Goal: Task Accomplishment & Management: Manage account settings

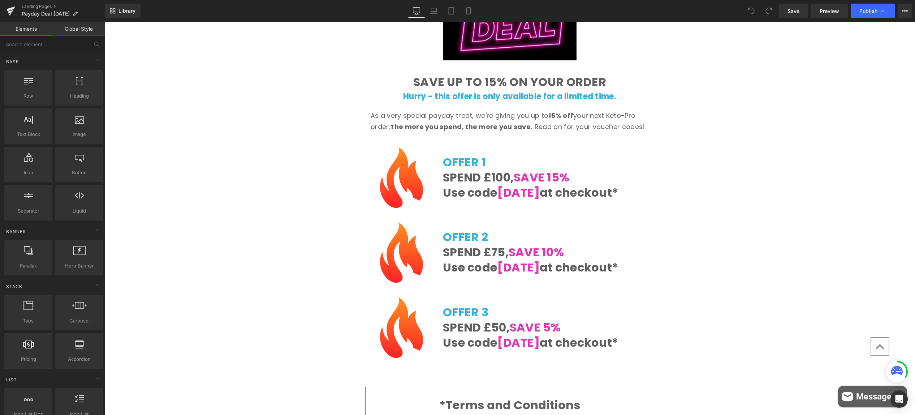
scroll to position [147, 0]
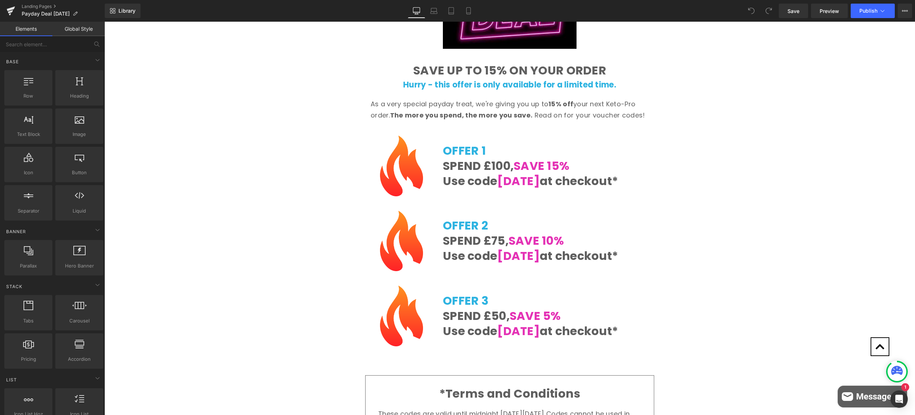
click at [642, 131] on div "Image Row SAVE UP TO 15% ON YOUR ORDER Heading Hurry - this offer is only avail…" at bounding box center [509, 332] width 811 height 771
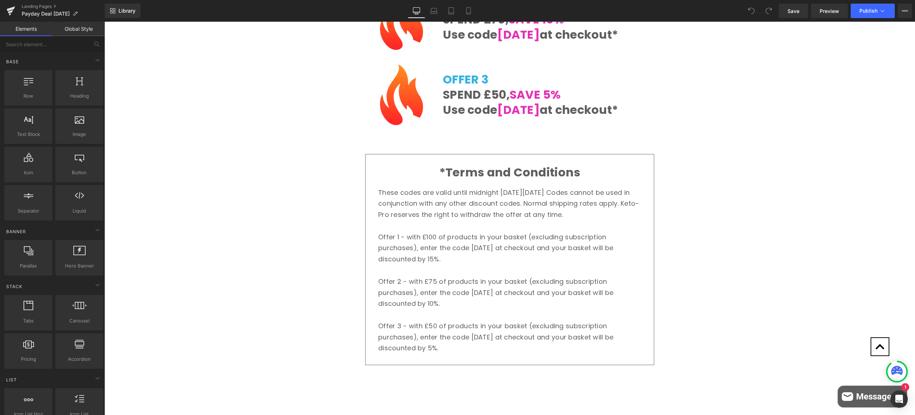
scroll to position [295, 0]
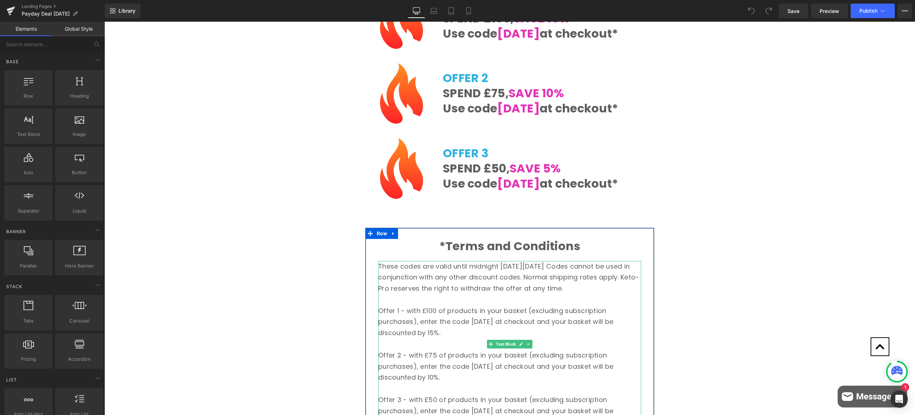
click at [541, 275] on p "These codes are valid until midnight [DATE][DATE] Codes cannot be used in conju…" at bounding box center [509, 277] width 263 height 33
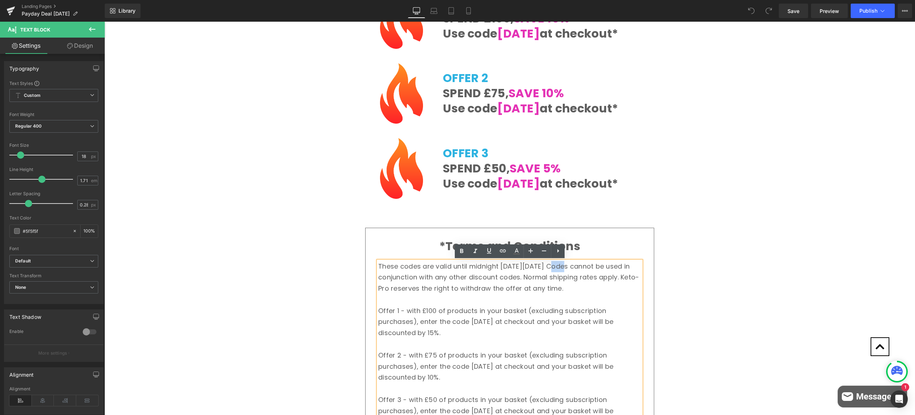
drag, startPoint x: 547, startPoint y: 266, endPoint x: 560, endPoint y: 266, distance: 13.7
click at [560, 266] on p "These codes are valid until midnight [DATE][DATE] Codes cannot be used in conju…" at bounding box center [509, 277] width 263 height 33
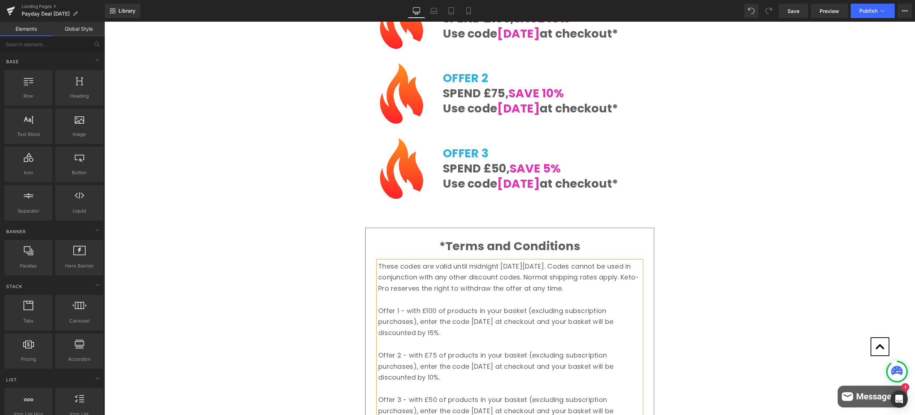
click at [337, 262] on div "Image Row SAVE UP TO 15% ON YOUR ORDER Heading Hurry - this offer is only avail…" at bounding box center [509, 185] width 811 height 771
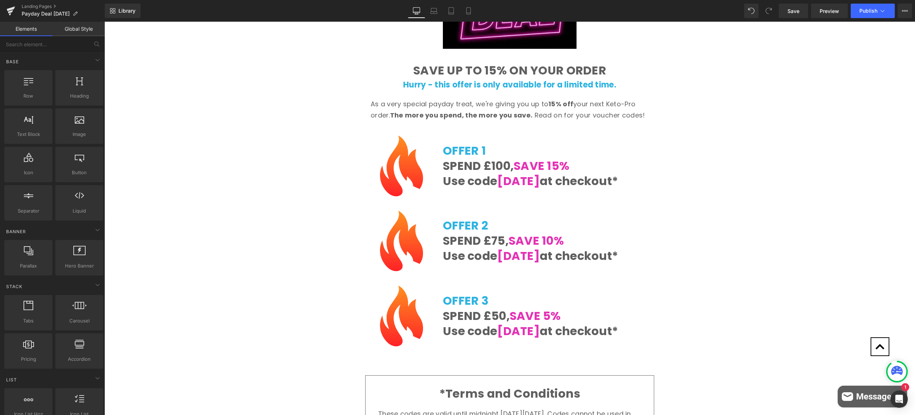
scroll to position [0, 0]
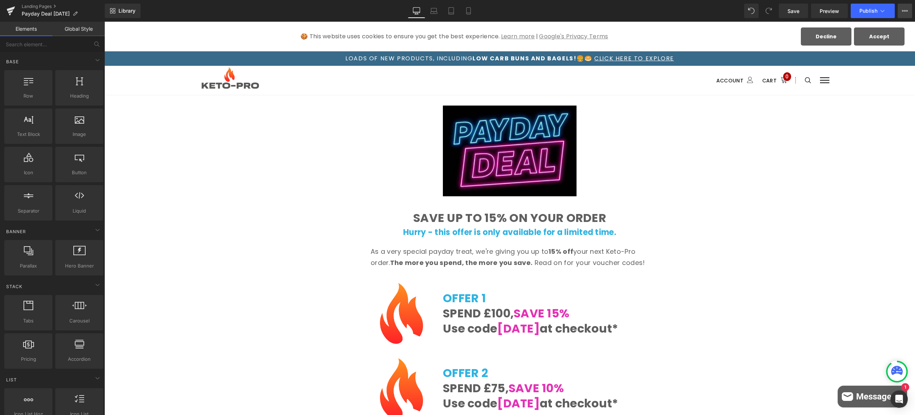
click at [905, 8] on icon at bounding box center [905, 11] width 6 height 6
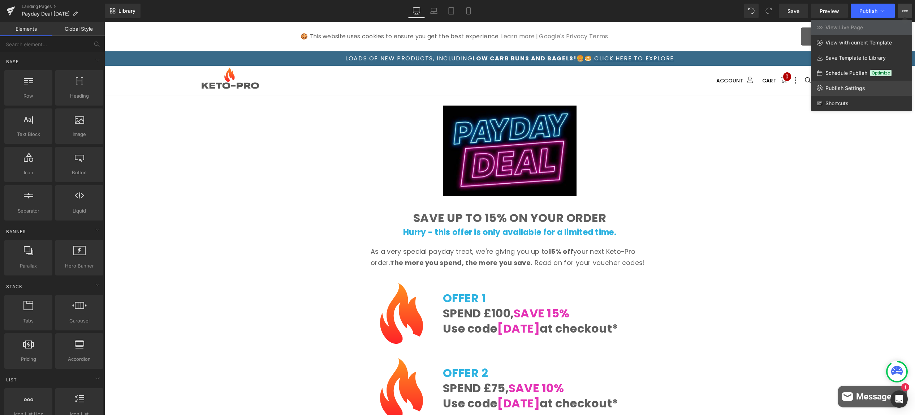
click at [845, 88] on span "Publish Settings" at bounding box center [846, 88] width 40 height 7
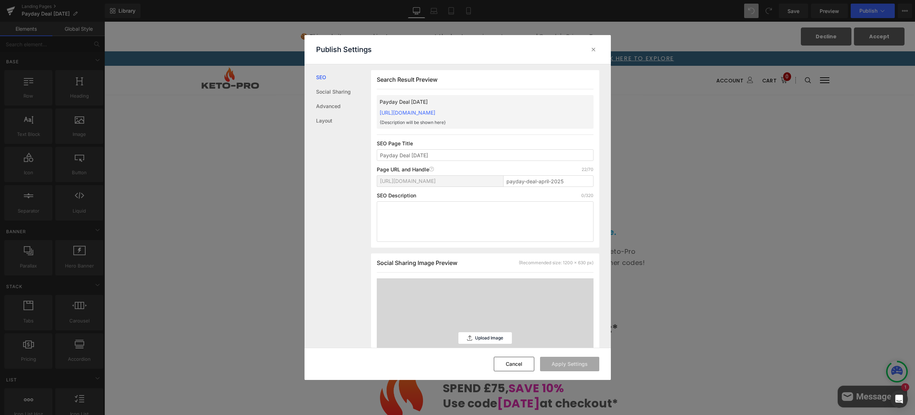
scroll to position [0, 0]
click at [539, 180] on input "payday-deal-april-2025" at bounding box center [548, 181] width 90 height 12
drag, startPoint x: 539, startPoint y: 180, endPoint x: 549, endPoint y: 180, distance: 9.8
click at [549, 180] on input "payday-deal-april-2025" at bounding box center [548, 181] width 90 height 12
type input "payday-deal-aug-2025"
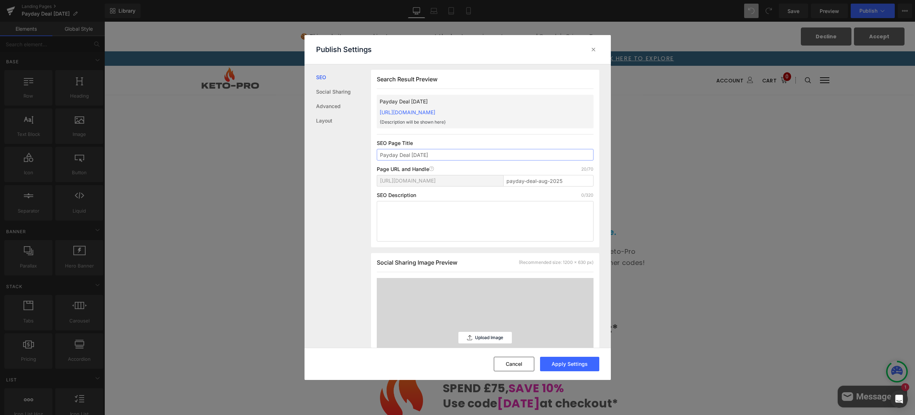
drag, startPoint x: 413, startPoint y: 154, endPoint x: 422, endPoint y: 155, distance: 9.5
click at [422, 155] on input "Payday Deal [DATE]" at bounding box center [485, 155] width 217 height 12
type input "Payday Deal [DATE]"
click at [362, 243] on div "SEO Social Sharing Advanced Layout" at bounding box center [338, 205] width 66 height 283
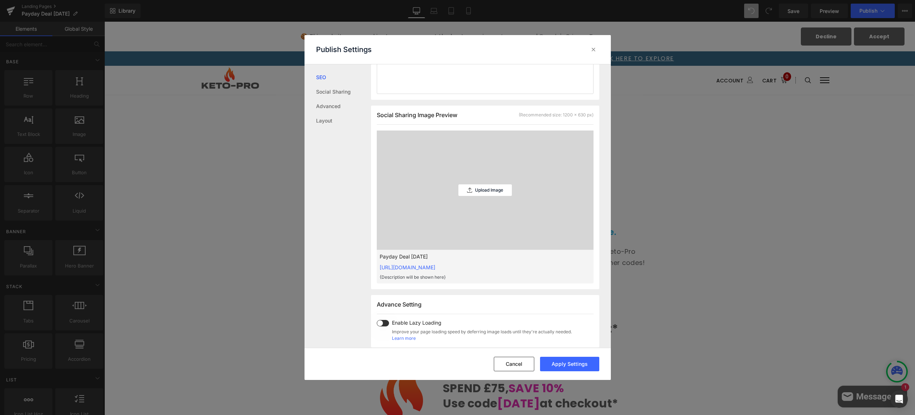
scroll to position [0, 0]
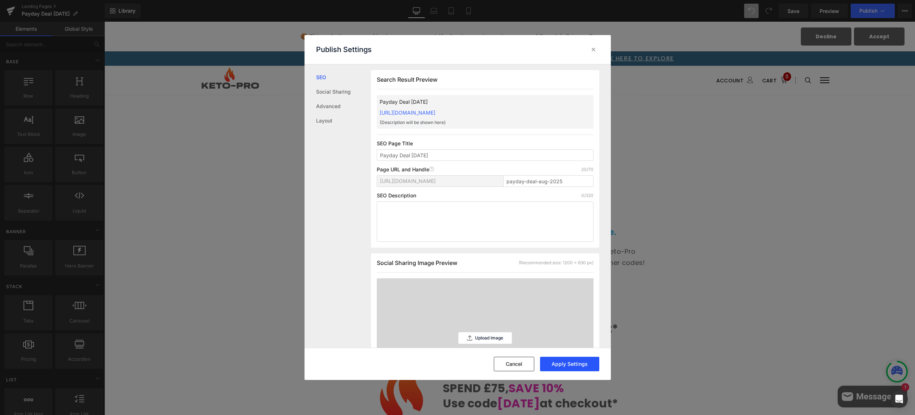
click at [574, 364] on button "Apply Settings" at bounding box center [569, 364] width 59 height 14
click at [595, 51] on icon at bounding box center [593, 49] width 7 height 7
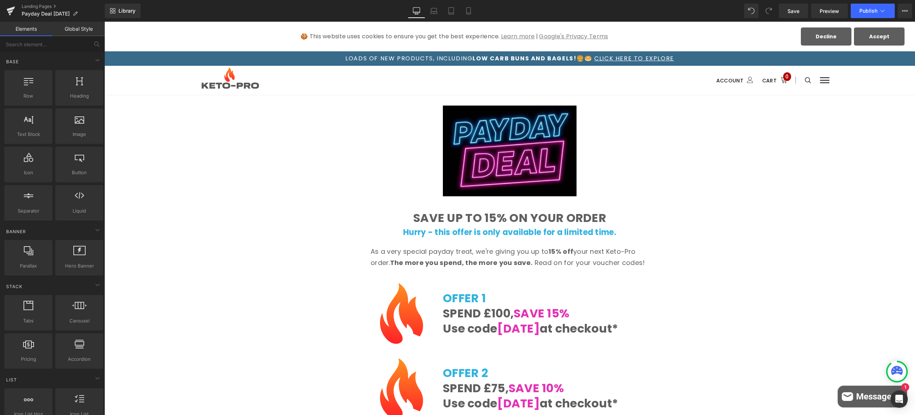
click at [860, 10] on button "Publish" at bounding box center [873, 11] width 44 height 14
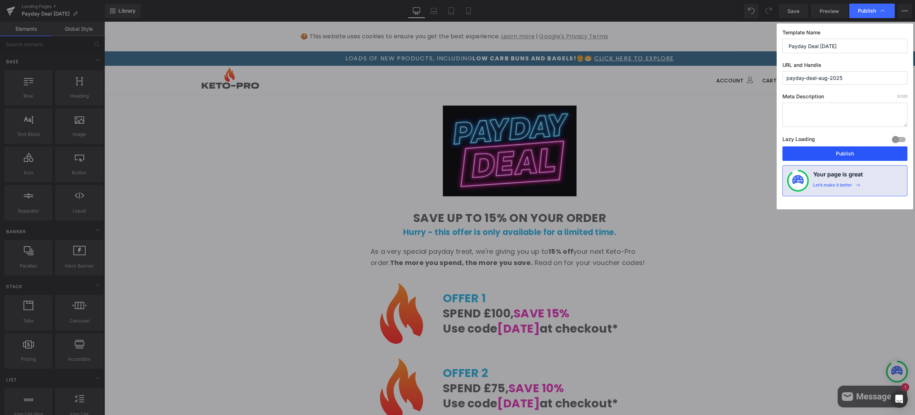
click at [843, 152] on button "Publish" at bounding box center [845, 153] width 125 height 14
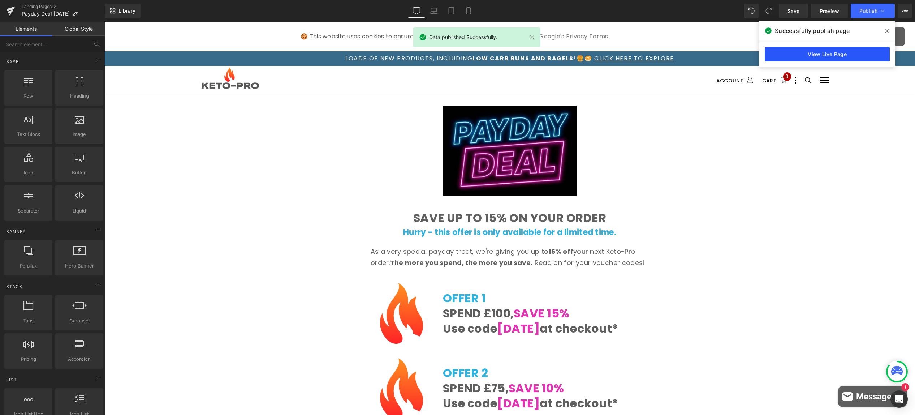
click at [814, 56] on link "View Live Page" at bounding box center [827, 54] width 125 height 14
